Goal: Check status: Check status

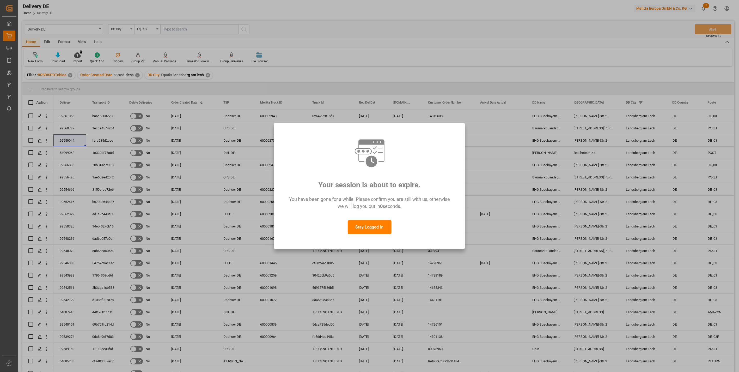
click at [375, 228] on button "Stay Logged In" at bounding box center [370, 227] width 44 height 14
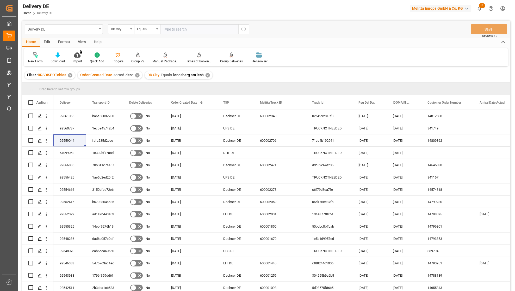
click at [437, 23] on div "Delivery DE DD City Equals Save Ctrl/CMD + S" at bounding box center [266, 29] width 488 height 17
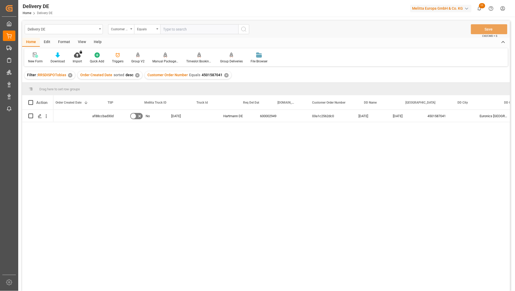
scroll to position [0, 116]
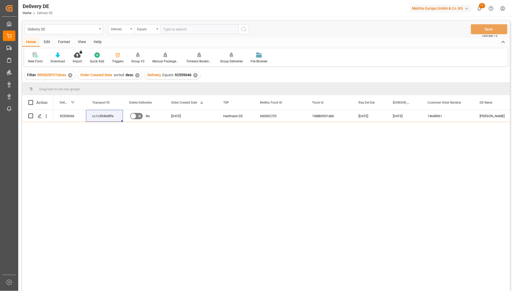
click at [181, 27] on input "text" at bounding box center [199, 29] width 78 height 10
paste input "92559497"
type input "92559497"
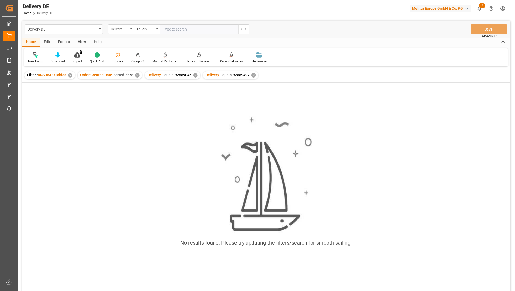
click at [193, 76] on div "✕" at bounding box center [195, 75] width 4 height 4
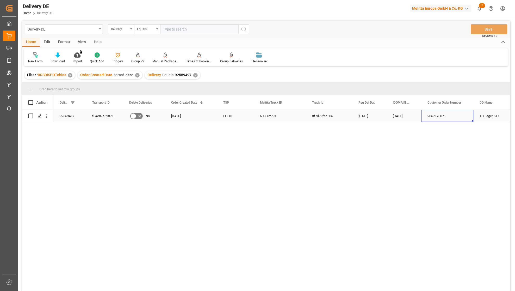
click at [433, 117] on div "2057170071" at bounding box center [448, 116] width 52 height 12
click at [178, 29] on input "text" at bounding box center [199, 29] width 78 height 10
paste input "92560124"
type input "92560124"
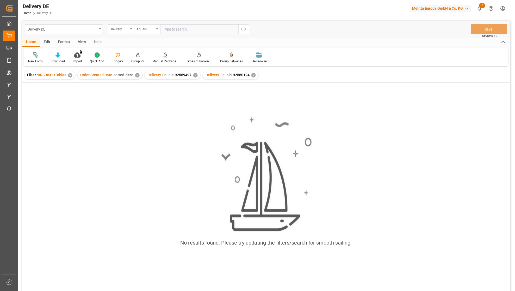
click at [195, 75] on div "✕" at bounding box center [195, 75] width 4 height 4
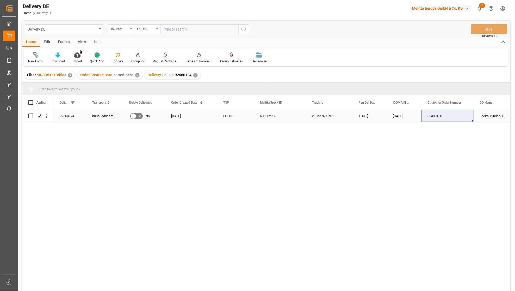
click at [403, 116] on div "23.09.2025" at bounding box center [404, 116] width 35 height 12
click at [437, 117] on div "36499453" at bounding box center [448, 116] width 52 height 12
click at [475, 244] on div "92560124 b08e3ed8edbf No 19.09.2025 LIT DE 600002789 c18de7693b31 26.09.2025 23…" at bounding box center [281, 202] width 457 height 184
click at [495, 279] on div "92560124 b08e3ed8edbf No 19.09.2025 LIT DE 600002789 c18de7693b31 26.09.2025 23…" at bounding box center [281, 202] width 457 height 184
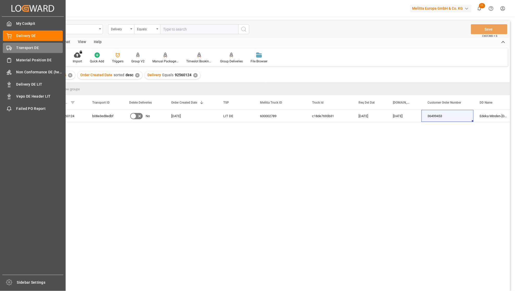
click at [18, 50] on span "Transport DE" at bounding box center [39, 47] width 47 height 5
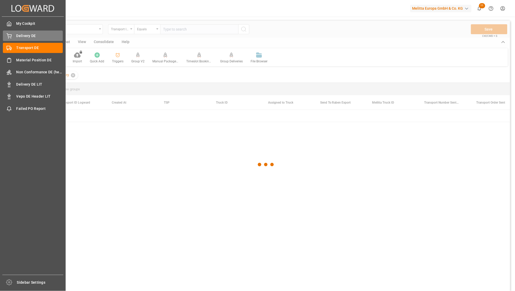
click at [25, 38] on span "Delivery DE" at bounding box center [39, 35] width 47 height 5
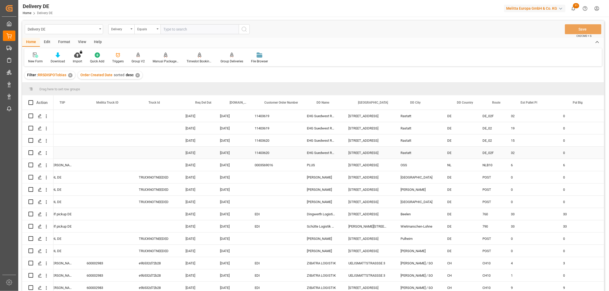
scroll to position [0, 58]
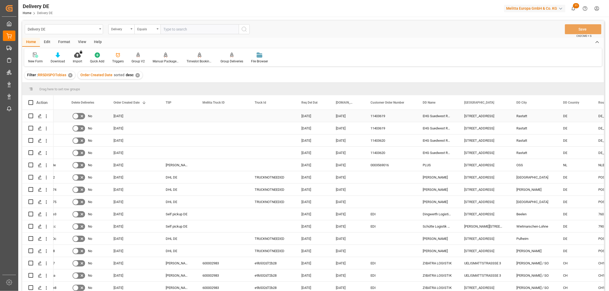
click at [31, 115] on input "Press Space to toggle row selection (unchecked)" at bounding box center [30, 115] width 5 height 5
checkbox input "true"
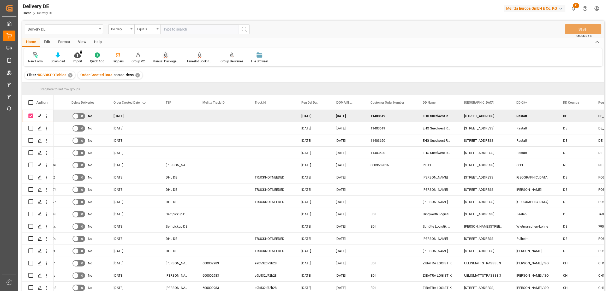
click at [165, 56] on icon at bounding box center [166, 54] width 4 height 4
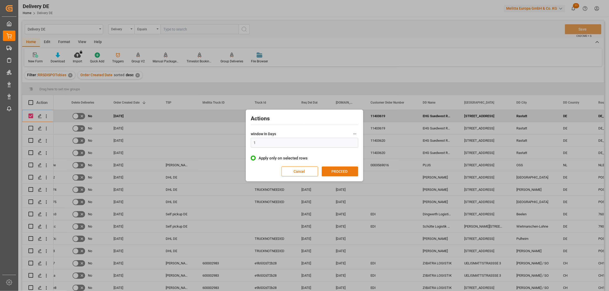
click at [340, 170] on button "PROCEED" at bounding box center [339, 171] width 36 height 10
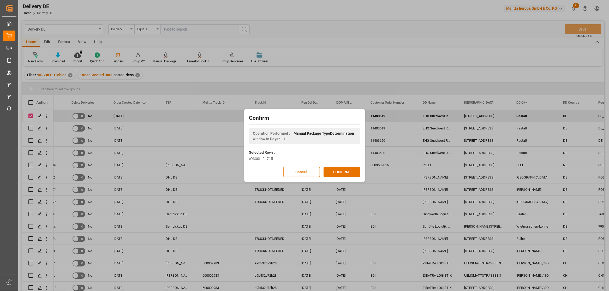
click at [340, 170] on button "CONFIRM" at bounding box center [341, 172] width 36 height 10
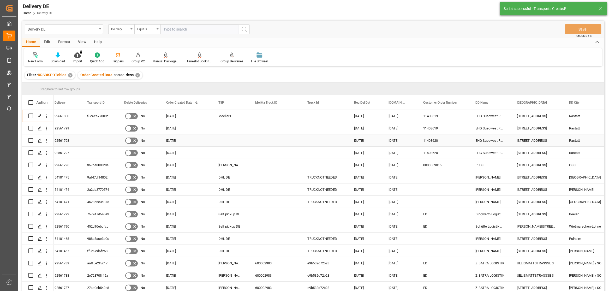
scroll to position [0, 0]
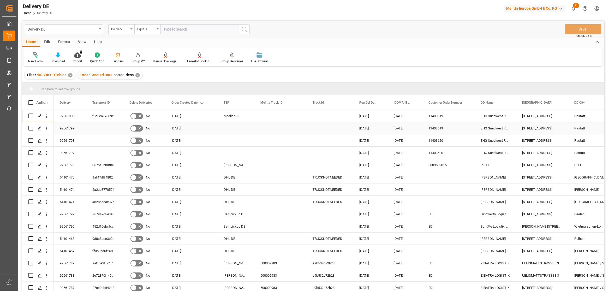
click at [31, 127] on input "Press Space to toggle row selection (unchecked)" at bounding box center [30, 128] width 5 height 5
checkbox input "true"
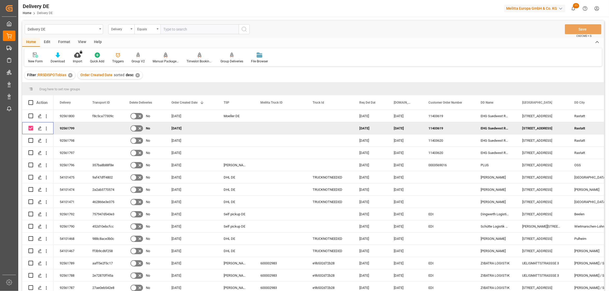
click at [165, 54] on icon at bounding box center [166, 54] width 4 height 5
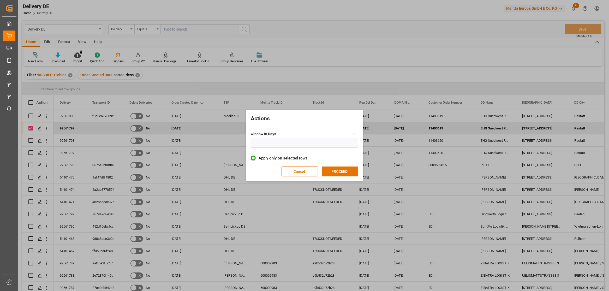
type input "1"
click at [346, 174] on button "PROCEED" at bounding box center [339, 171] width 36 height 10
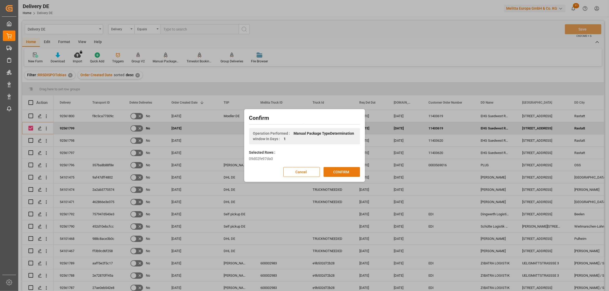
click at [346, 173] on button "CONFIRM" at bounding box center [341, 172] width 36 height 10
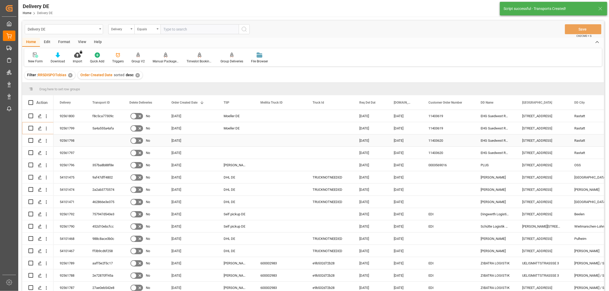
click at [30, 139] on input "Press Space to toggle row selection (unchecked)" at bounding box center [30, 140] width 5 height 5
checkbox input "true"
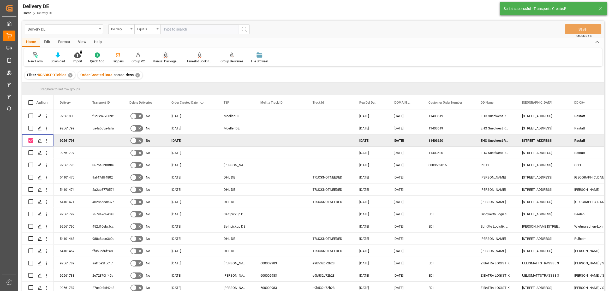
click at [165, 56] on icon at bounding box center [166, 54] width 4 height 4
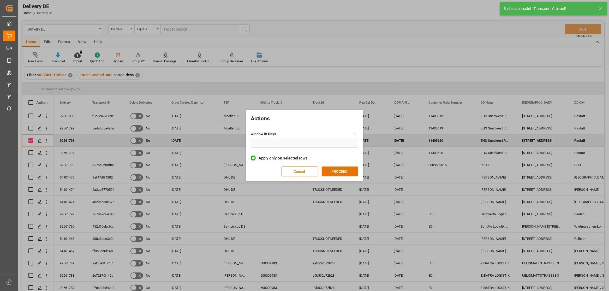
type input "1"
click at [329, 169] on button "PROCEED" at bounding box center [339, 171] width 36 height 10
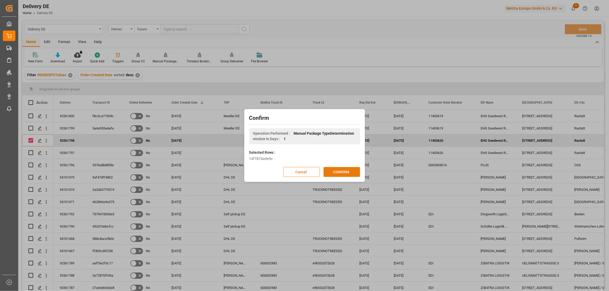
click at [330, 169] on button "CONFIRM" at bounding box center [341, 172] width 36 height 10
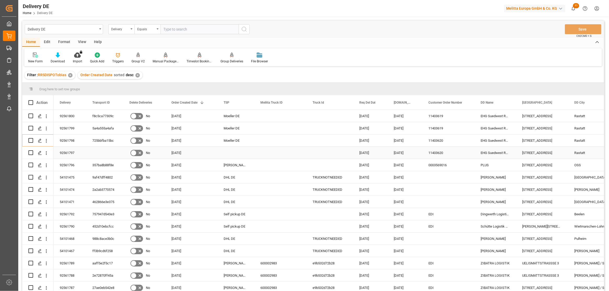
click at [33, 152] on input "Press Space to toggle row selection (unchecked)" at bounding box center [30, 152] width 5 height 5
checkbox input "true"
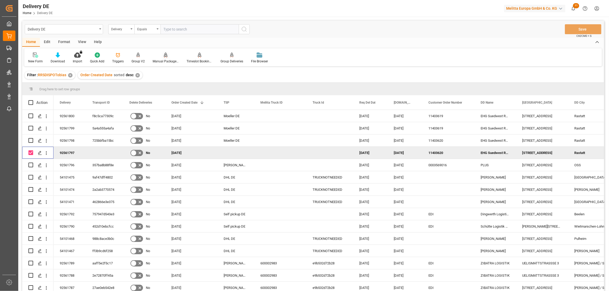
click at [162, 60] on div "Manual Package TypeDetermination" at bounding box center [166, 61] width 26 height 5
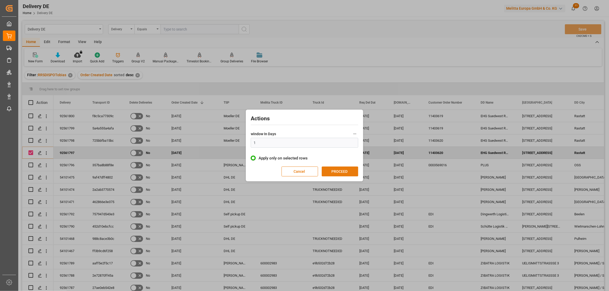
click at [342, 173] on button "PROCEED" at bounding box center [339, 171] width 36 height 10
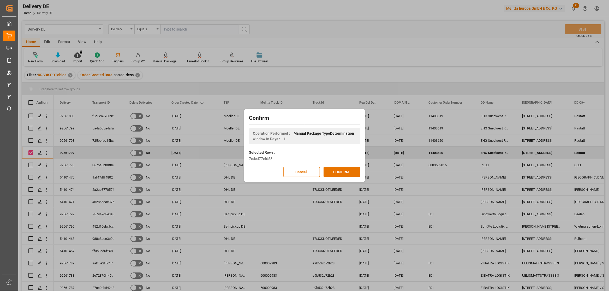
click at [342, 173] on button "CONFIRM" at bounding box center [341, 172] width 36 height 10
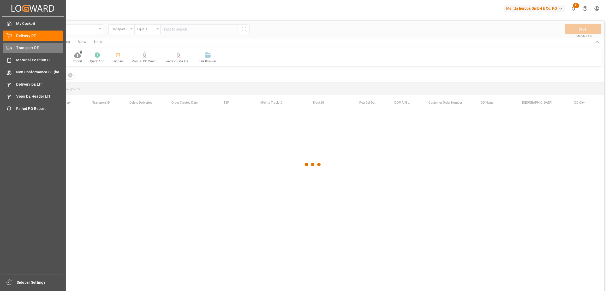
click at [10, 46] on icon at bounding box center [9, 47] width 5 height 5
click at [13, 38] on div "Delivery DE Delivery DE" at bounding box center [33, 36] width 60 height 10
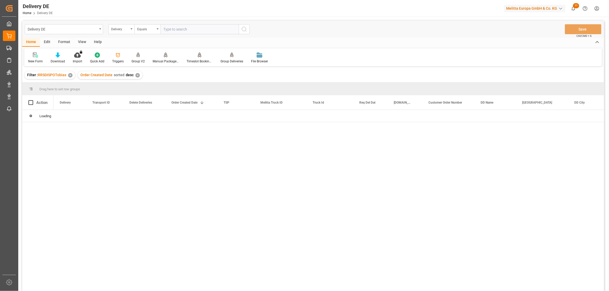
click at [176, 31] on input "text" at bounding box center [199, 29] width 78 height 10
paste input "92559420"
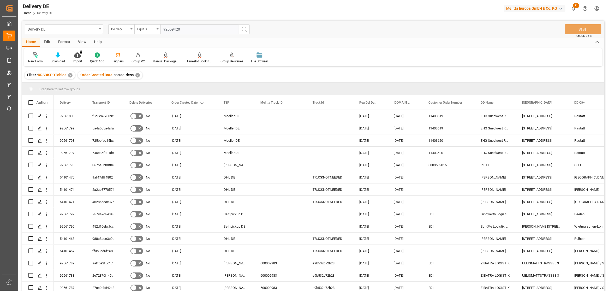
type input "92559420"
click at [242, 29] on icon "search button" at bounding box center [244, 29] width 6 height 6
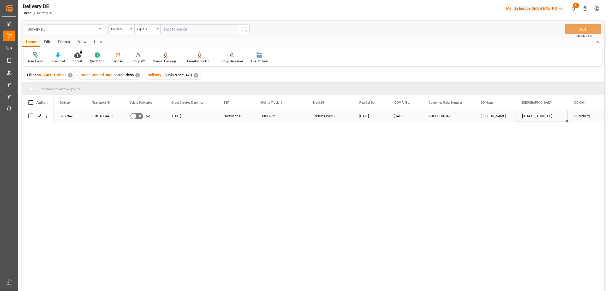
click at [532, 118] on div "Bremenhavener Str. 15" at bounding box center [541, 116] width 52 height 12
click at [179, 30] on input "text" at bounding box center [199, 29] width 78 height 10
paste input "Bremenhavener Str. 15"
type input "Bremenhavener Str. 15"
click at [126, 30] on div "Delivery" at bounding box center [120, 29] width 18 height 6
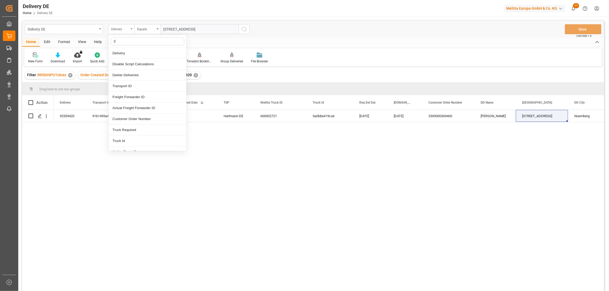
type input "dd"
click at [125, 74] on div "DD Street" at bounding box center [147, 75] width 78 height 11
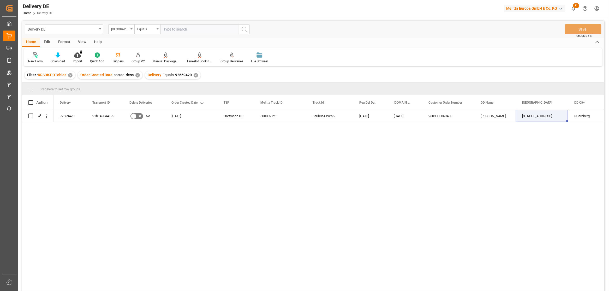
click at [178, 30] on input "text" at bounding box center [199, 29] width 78 height 10
paste input "Bremenhavener Str. 15"
type input "Bremenhavener Str. 15"
click at [244, 28] on icon "search button" at bounding box center [244, 29] width 6 height 6
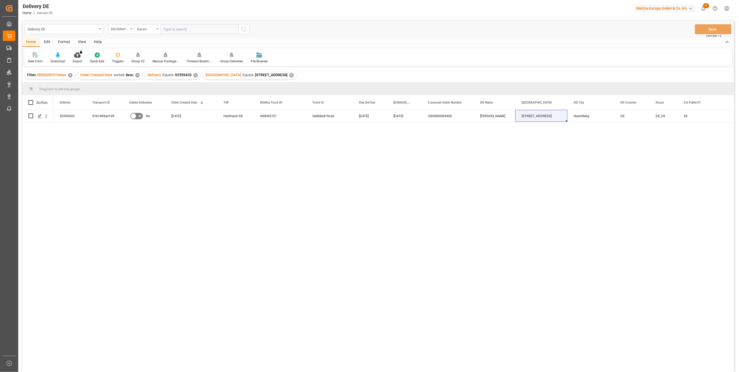
click at [193, 74] on div "✕" at bounding box center [195, 75] width 4 height 4
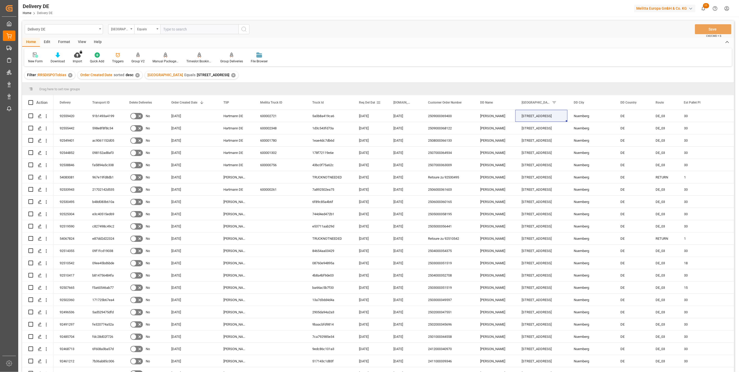
click at [380, 102] on span at bounding box center [378, 102] width 5 height 5
click at [424, 102] on span "columns" at bounding box center [422, 103] width 5 height 5
click at [398, 114] on input "Filter Columns Input" at bounding box center [406, 116] width 43 height 10
type input "act"
click at [379, 145] on input "Arrival Date Actual column toggle visibility (hidden)" at bounding box center [379, 146] width 5 height 5
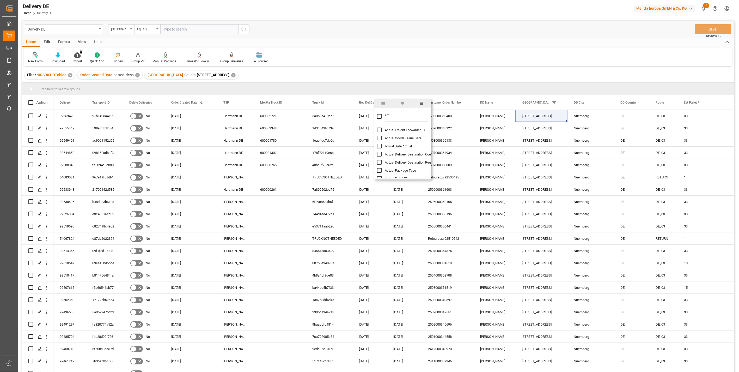
checkbox input "true"
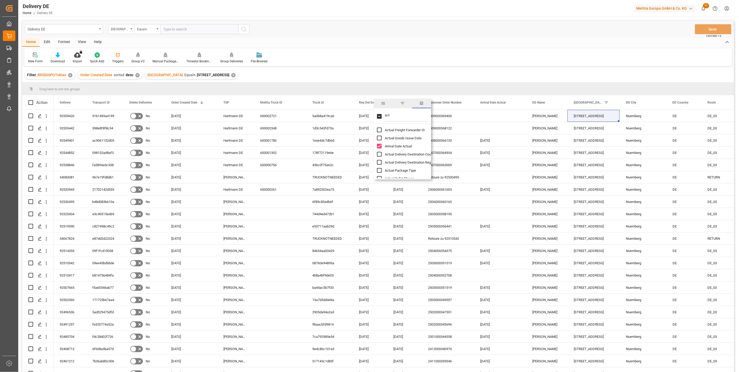
checkbox input "false"
click at [402, 68] on div "Filter : RRSDISPOTobias ✕ Order Created Date sorted desc ✕ DD Street Equals Bre…" at bounding box center [378, 75] width 712 height 15
click at [307, 8] on div "Delivery DE Home Delivery DE Melitta Europa GmbH & Co. KG 11 Notifications Only…" at bounding box center [377, 8] width 725 height 17
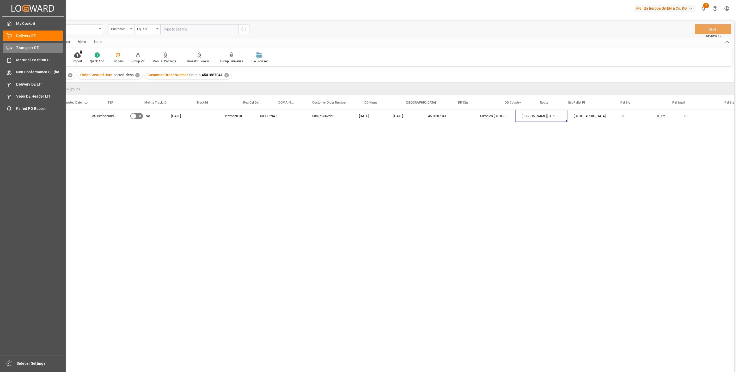
scroll to position [0, 116]
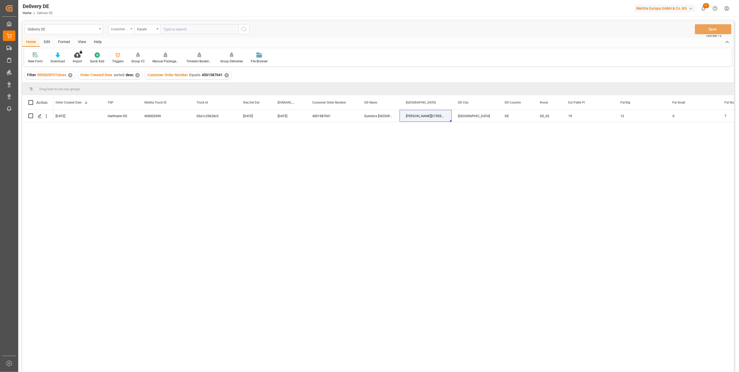
click at [121, 30] on div "Customer Order Number" at bounding box center [120, 29] width 18 height 6
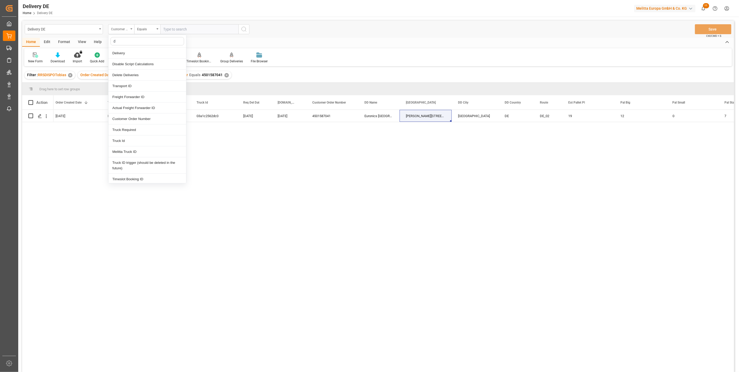
type input "dd"
click at [126, 106] on div "DD City" at bounding box center [147, 107] width 78 height 11
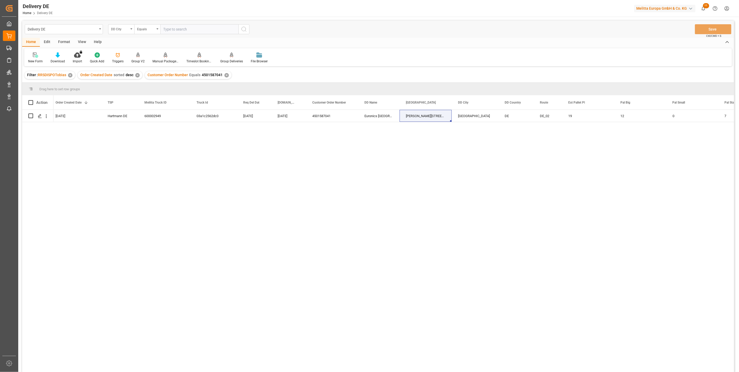
click at [171, 29] on input "text" at bounding box center [199, 29] width 78 height 10
type input "landsberg am lech"
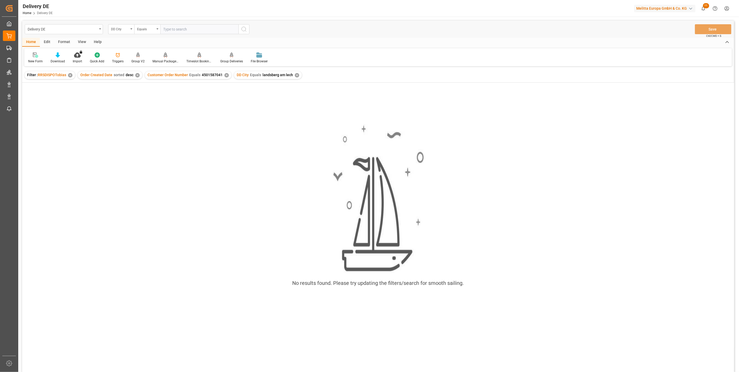
click at [225, 75] on div "✕" at bounding box center [226, 75] width 4 height 4
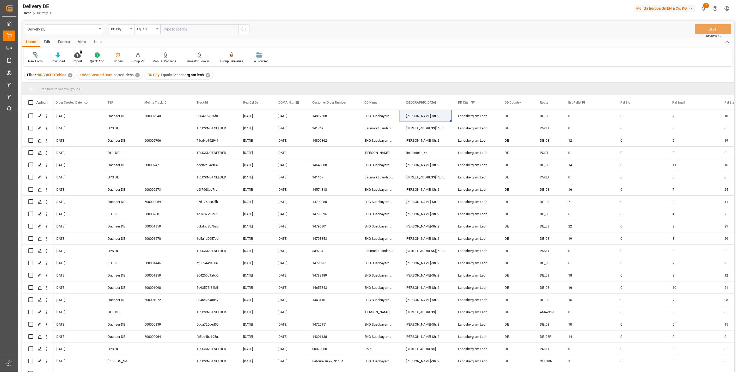
click at [299, 101] on span at bounding box center [297, 102] width 5 height 5
click at [350, 104] on span "columns" at bounding box center [352, 103] width 5 height 5
click at [311, 117] on input "Filter Columns Input" at bounding box center [325, 116] width 43 height 10
type input "ac"
checkbox input "false"
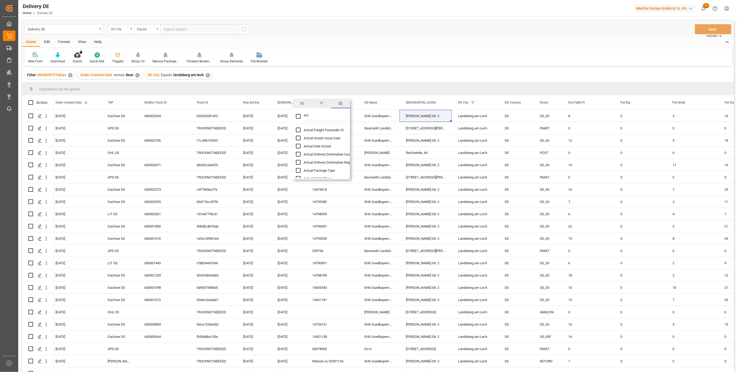
type input "act"
click at [297, 146] on input "Arrival Date Actual column toggle visibility (hidden)" at bounding box center [298, 146] width 5 height 5
checkbox input "true"
checkbox input "false"
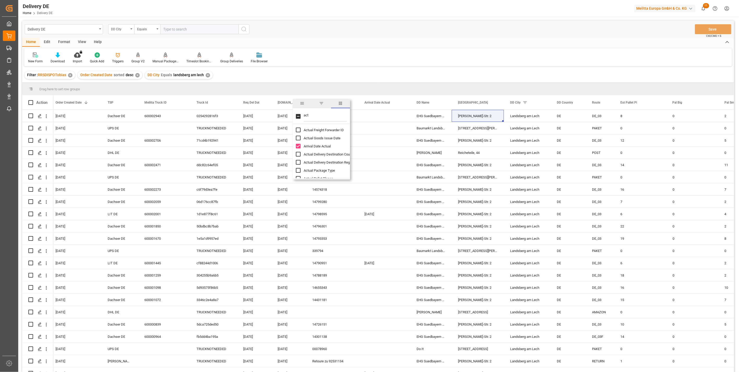
click at [413, 56] on div "New Form Download Import You don't have permission for this feature. Contact ad…" at bounding box center [378, 57] width 708 height 18
